Goal: Task Accomplishment & Management: Manage account settings

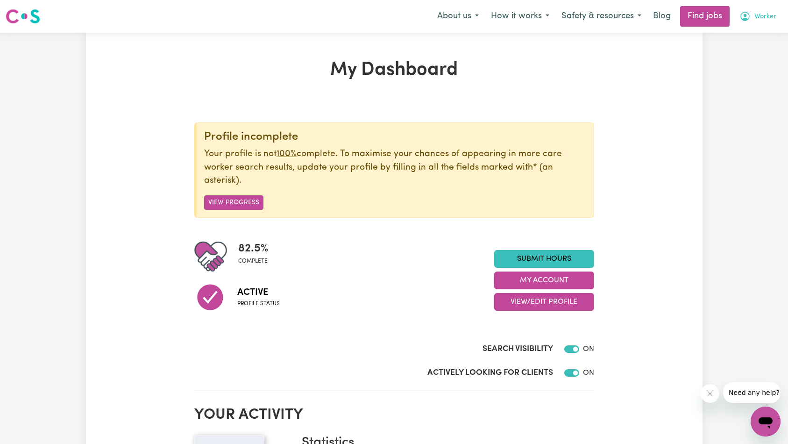
click at [759, 15] on span "Worker" at bounding box center [765, 17] width 22 height 10
click at [752, 69] on link "Logout" at bounding box center [745, 72] width 74 height 18
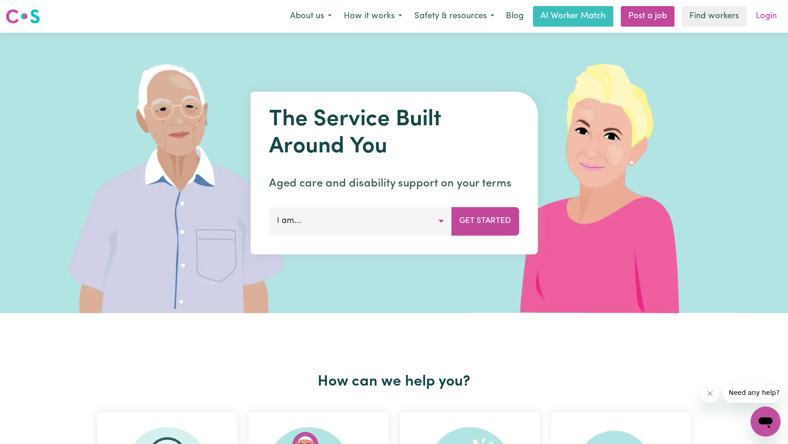
click at [763, 17] on link "Login" at bounding box center [766, 16] width 32 height 21
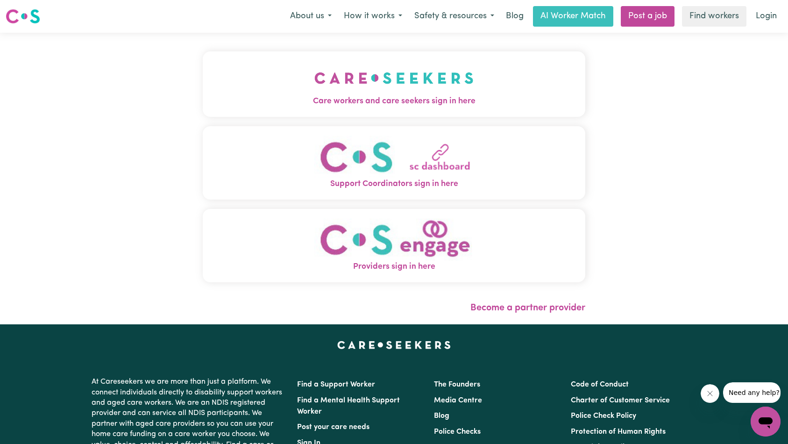
click at [203, 79] on button "Care workers and care seekers sign in here" at bounding box center [394, 83] width 383 height 65
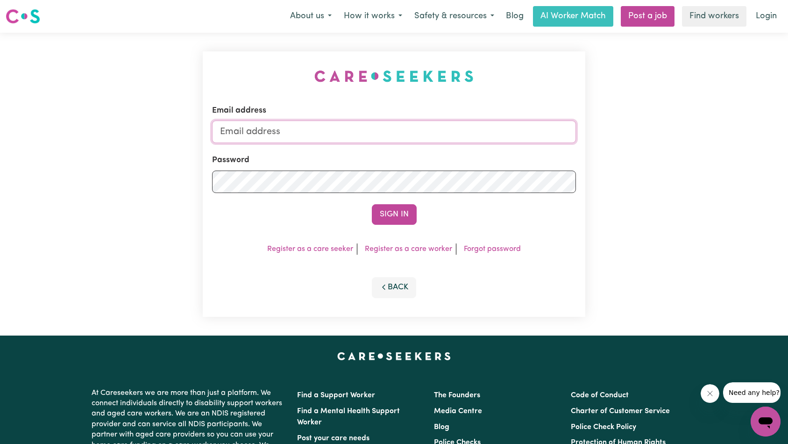
click at [350, 126] on input "Email address" at bounding box center [394, 131] width 364 height 22
click at [372, 204] on button "Sign In" at bounding box center [394, 214] width 45 height 21
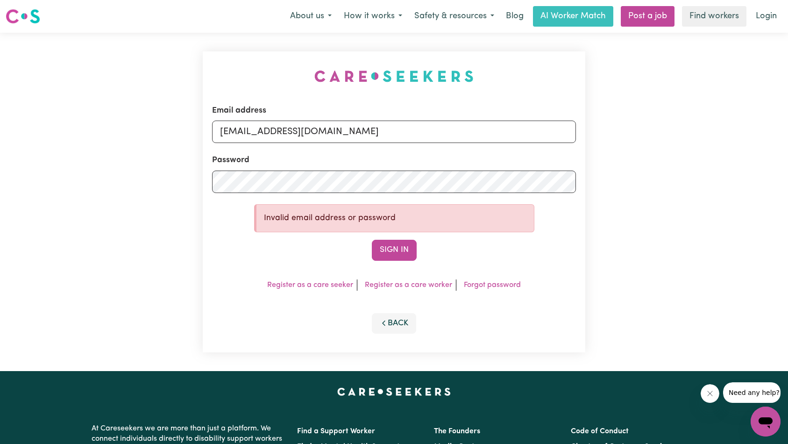
type input "[EMAIL_ADDRESS][DOMAIN_NAME]"
click at [372, 240] on button "Sign In" at bounding box center [394, 250] width 45 height 21
